Goal: Task Accomplishment & Management: Use online tool/utility

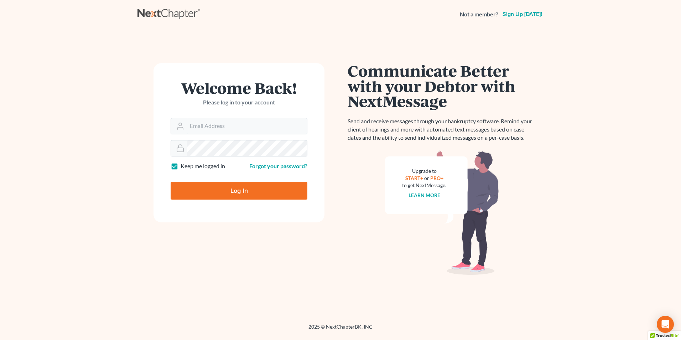
type input "[PERSON_NAME][EMAIL_ADDRESS][DOMAIN_NAME]"
click at [257, 192] on input "Log In" at bounding box center [239, 191] width 137 height 18
type input "Thinking..."
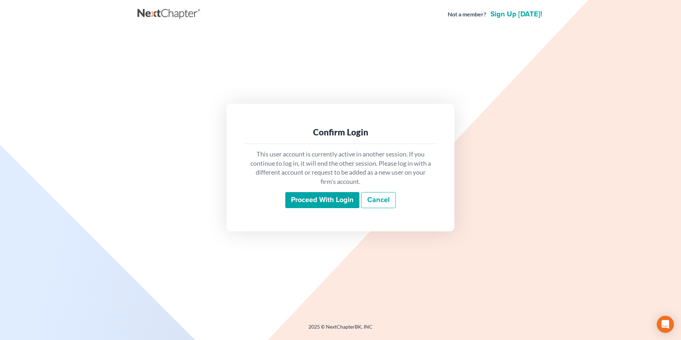
click at [326, 194] on input "Proceed with login" at bounding box center [322, 200] width 74 height 16
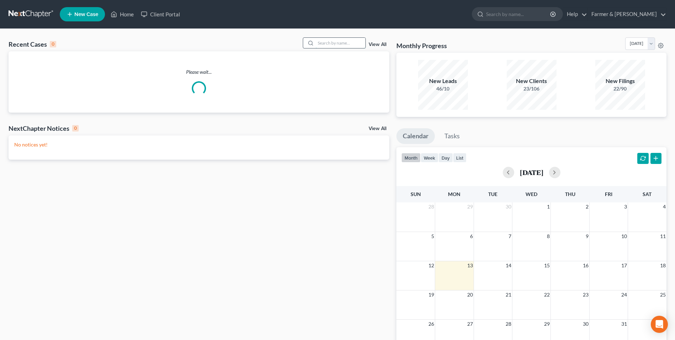
click at [349, 45] on input "search" at bounding box center [341, 43] width 50 height 10
paste input "22-50456"
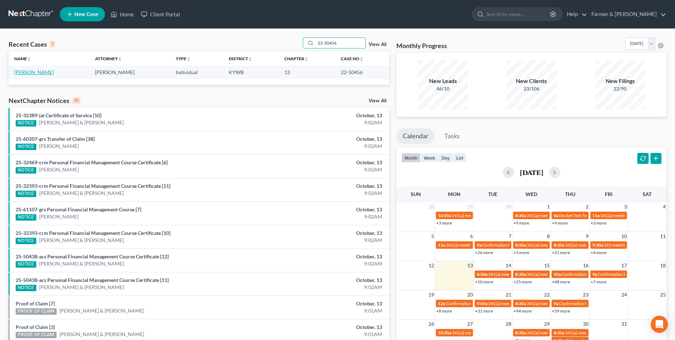
type input "22-50456"
click at [48, 70] on link "Wharton, Tiffani" at bounding box center [34, 72] width 40 height 6
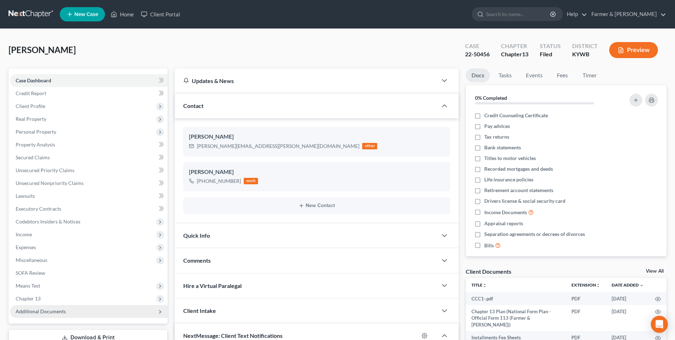
click at [73, 313] on span "Additional Documents" at bounding box center [89, 311] width 158 height 13
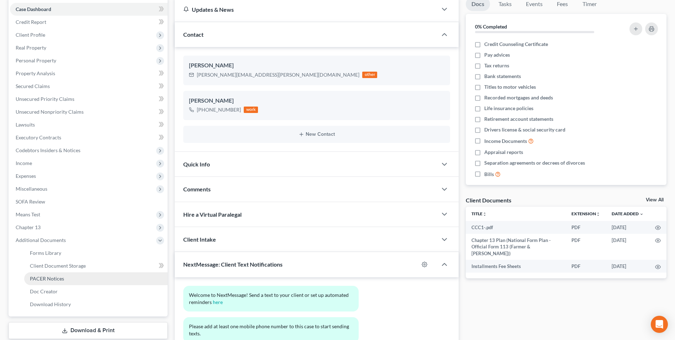
click at [84, 278] on link "PACER Notices" at bounding box center [95, 278] width 143 height 13
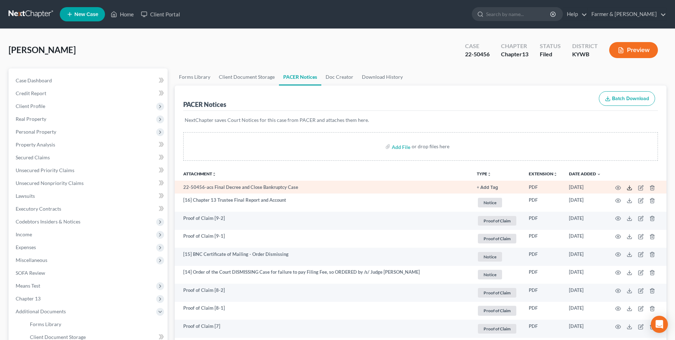
click at [630, 188] on polyline at bounding box center [630, 187] width 2 height 1
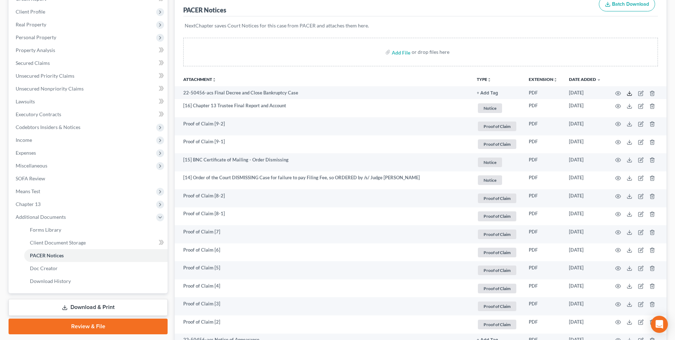
scroll to position [107, 0]
